Goal: Book appointment/travel/reservation

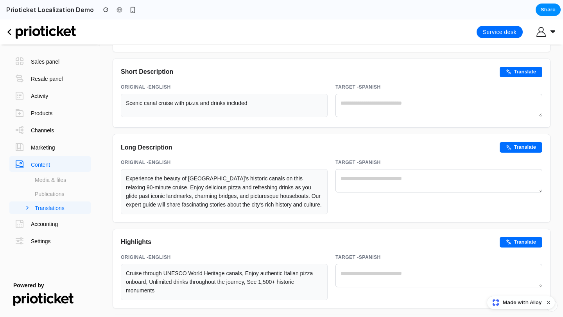
scroll to position [166, 0]
click at [228, 108] on div "Scenic canal cruise with pizza and drinks included" at bounding box center [224, 106] width 207 height 23
click at [263, 100] on div "Scenic canal cruise with pizza and drinks included" at bounding box center [224, 106] width 207 height 23
click at [503, 71] on button "Translate" at bounding box center [520, 73] width 43 height 11
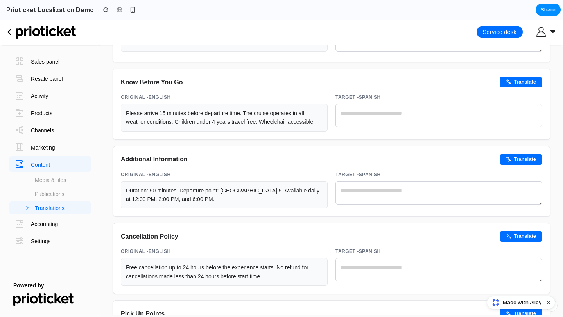
scroll to position [467, 0]
